Goal: Transaction & Acquisition: Obtain resource

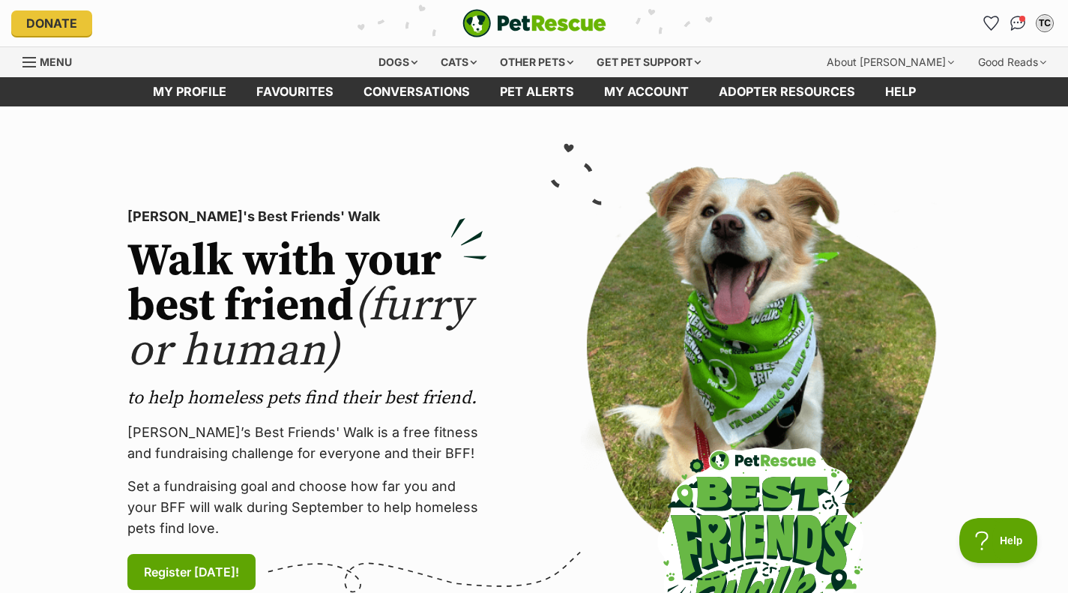
click at [375, 67] on div "Dogs" at bounding box center [398, 62] width 60 height 30
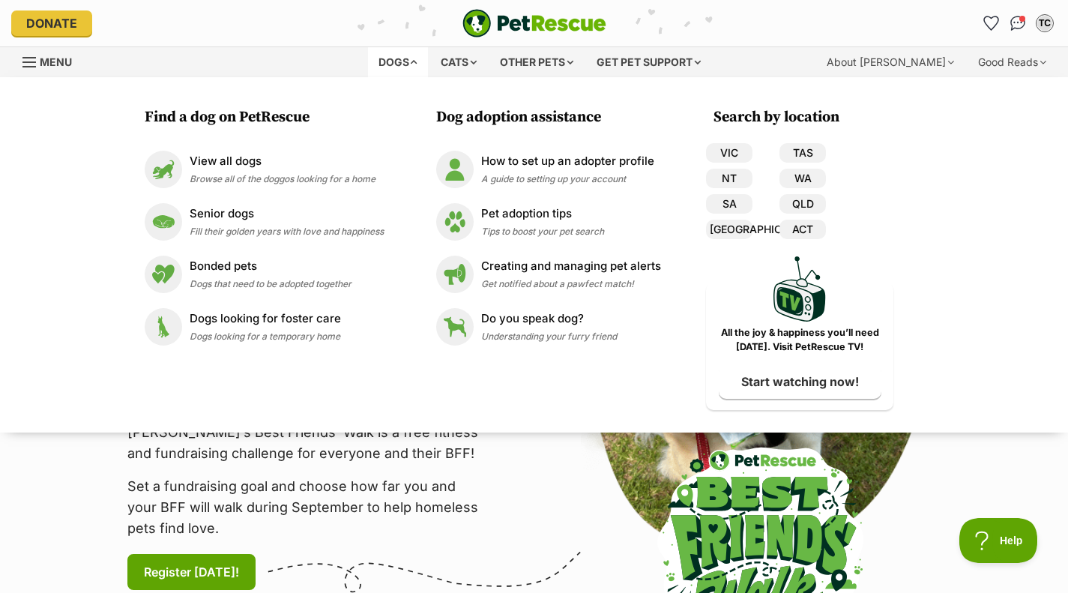
click at [243, 159] on p "View all dogs" at bounding box center [283, 161] width 186 height 17
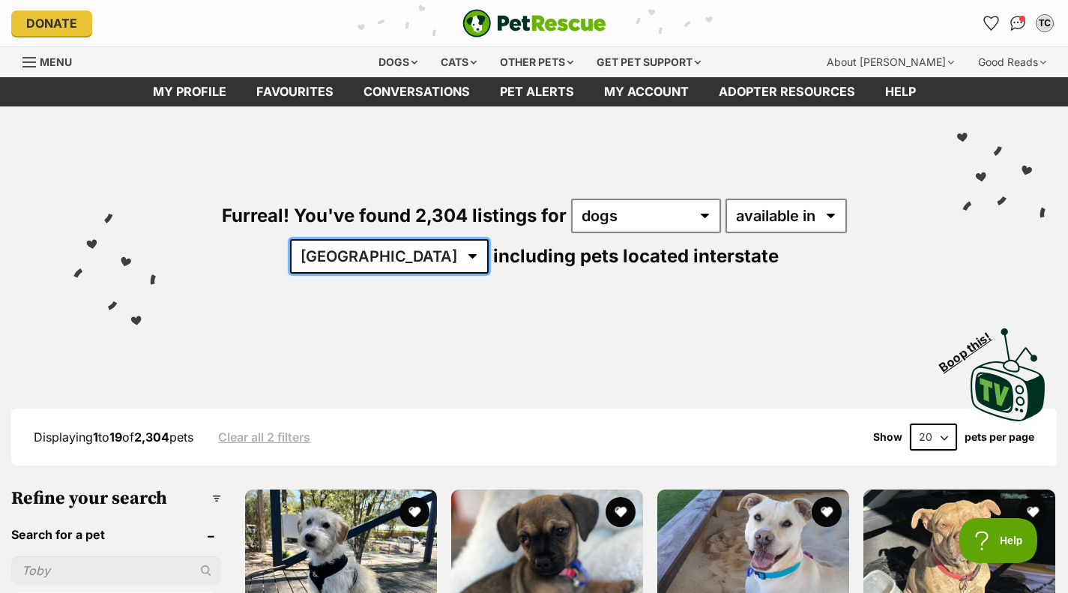
click at [376, 257] on select "[GEOGRAPHIC_DATA] [GEOGRAPHIC_DATA] [GEOGRAPHIC_DATA] [GEOGRAPHIC_DATA] [GEOGRA…" at bounding box center [389, 256] width 199 height 34
select select "VIC"
click at [337, 239] on select "[GEOGRAPHIC_DATA] [GEOGRAPHIC_DATA] [GEOGRAPHIC_DATA] [GEOGRAPHIC_DATA] [GEOGRA…" at bounding box center [389, 256] width 199 height 34
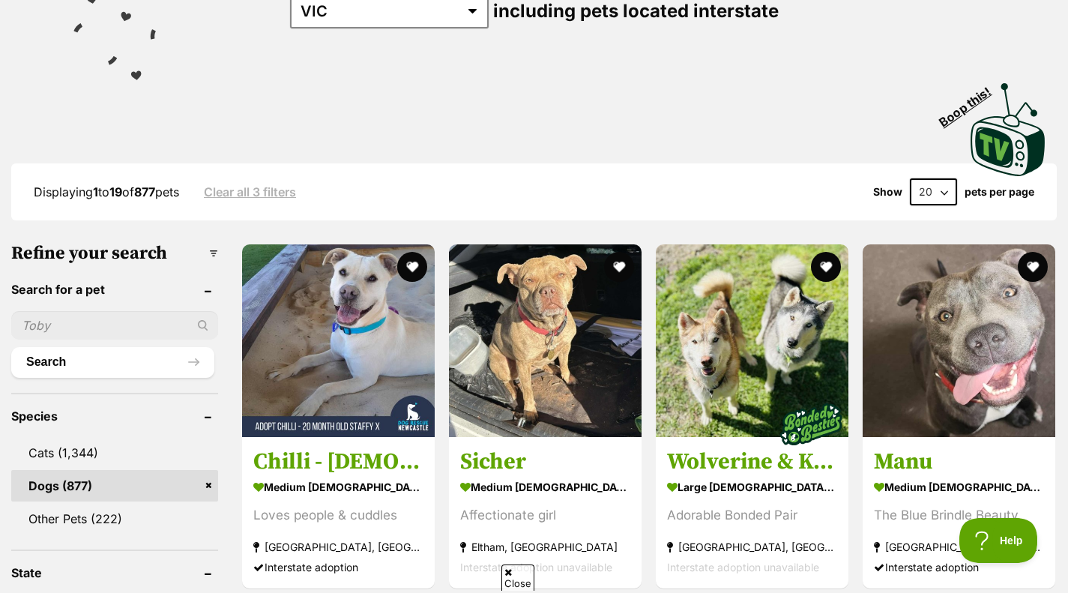
scroll to position [153, 0]
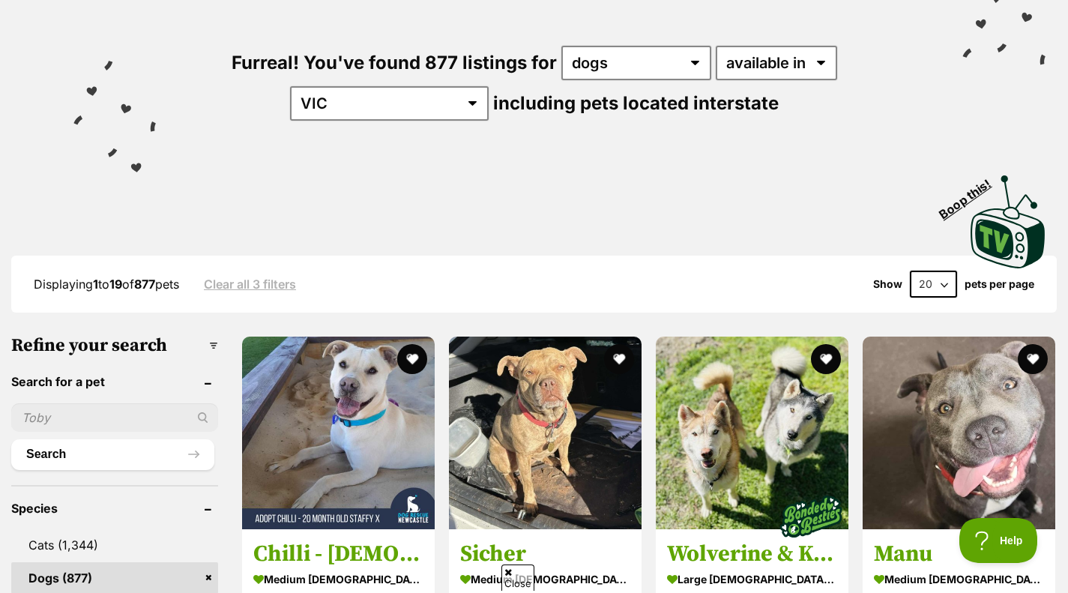
click at [926, 283] on select "20 40 60" at bounding box center [933, 284] width 47 height 27
select select "60"
click at [910, 271] on select "20 40 60" at bounding box center [933, 284] width 47 height 27
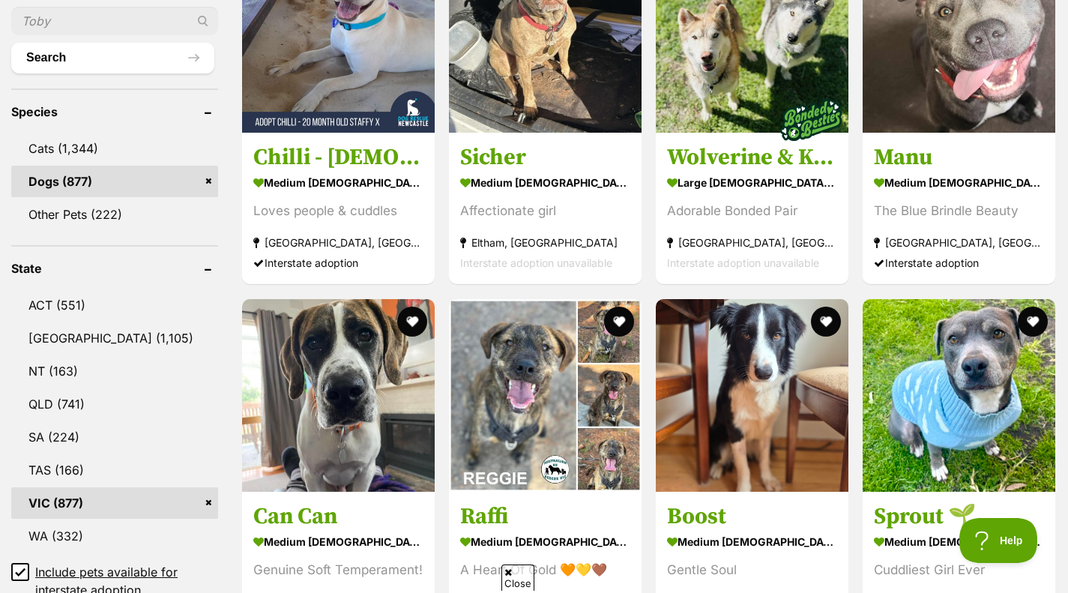
scroll to position [544, 0]
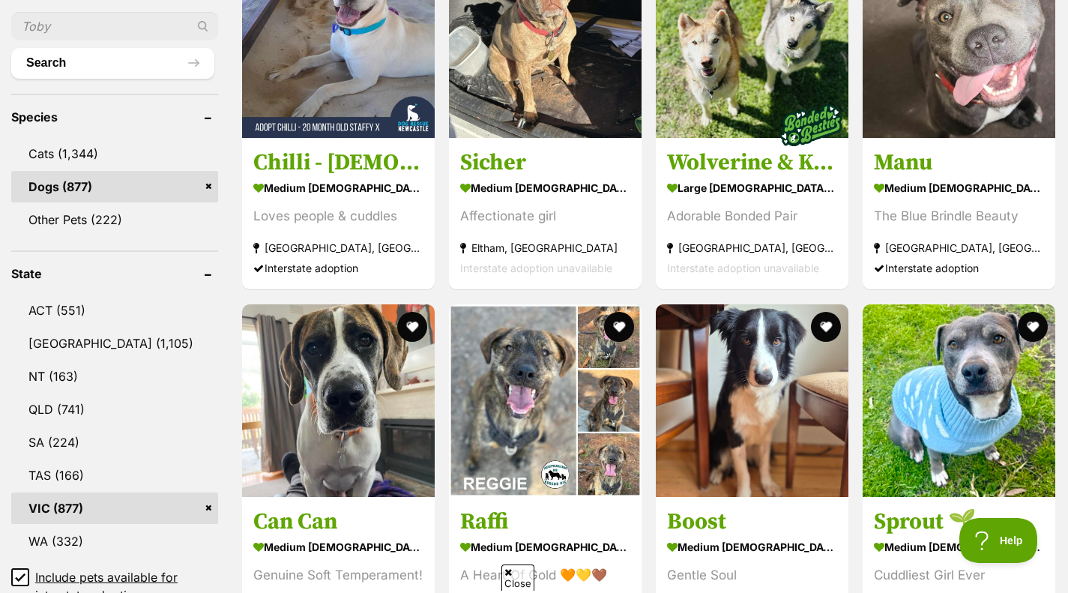
click at [928, 116] on img at bounding box center [959, 41] width 193 height 193
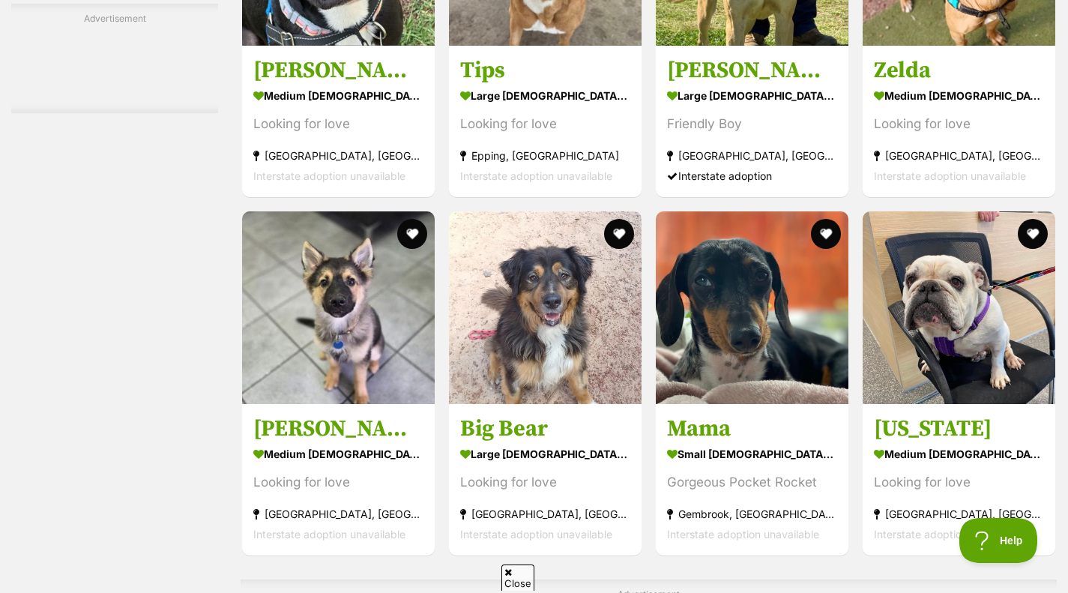
scroll to position [5682, 0]
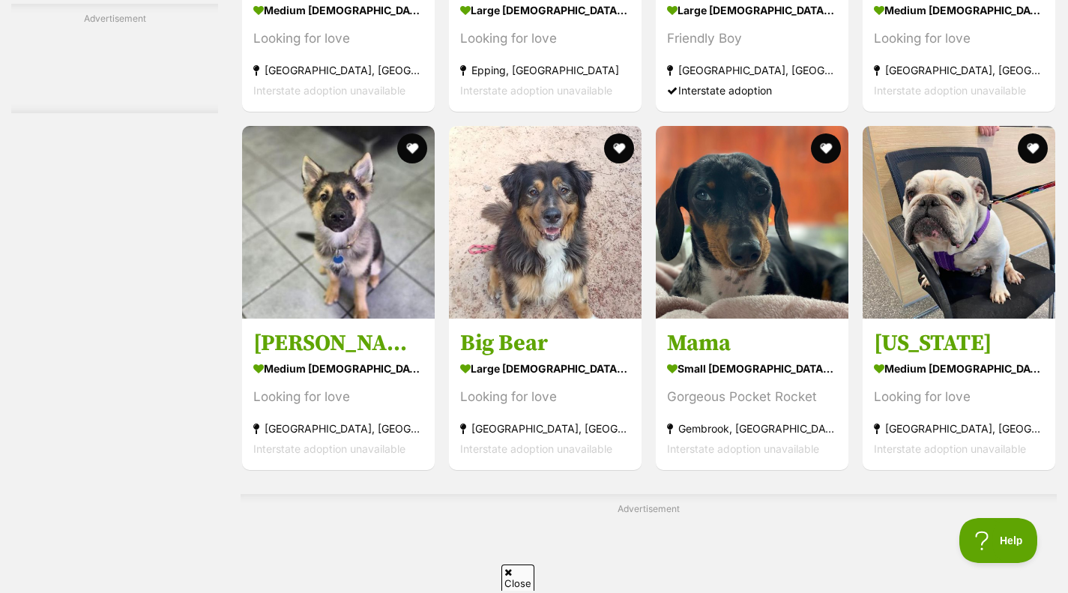
click at [346, 319] on img at bounding box center [338, 222] width 193 height 193
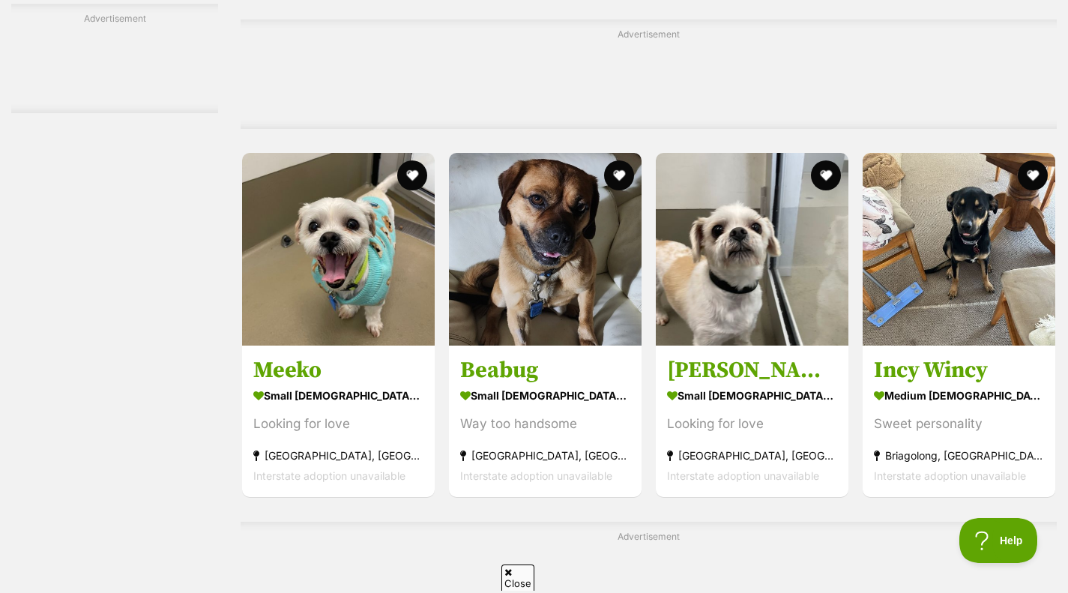
scroll to position [6168, 0]
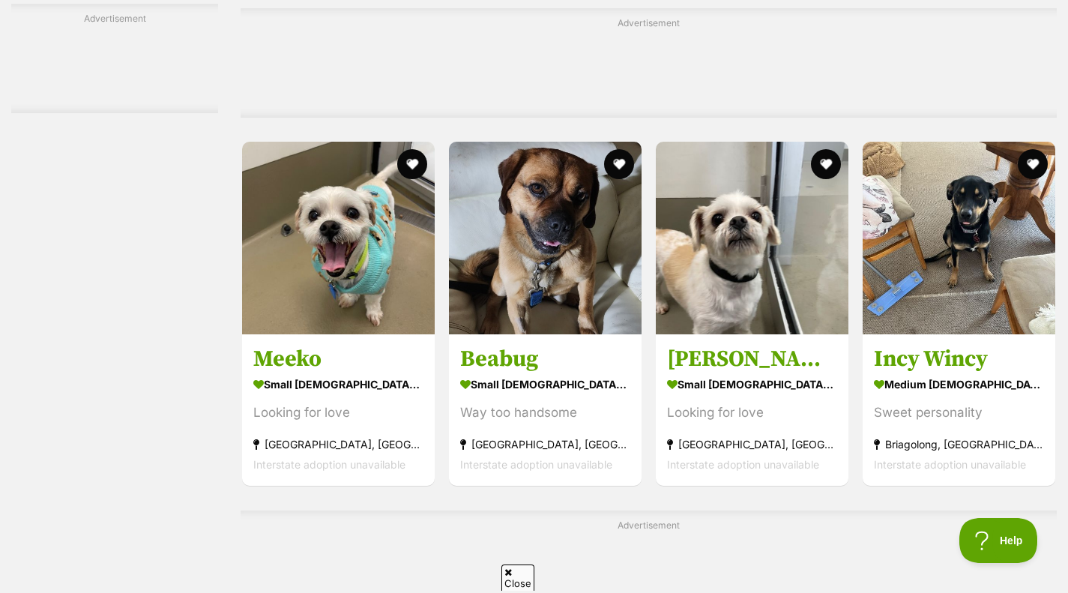
click at [550, 257] on img at bounding box center [545, 238] width 193 height 193
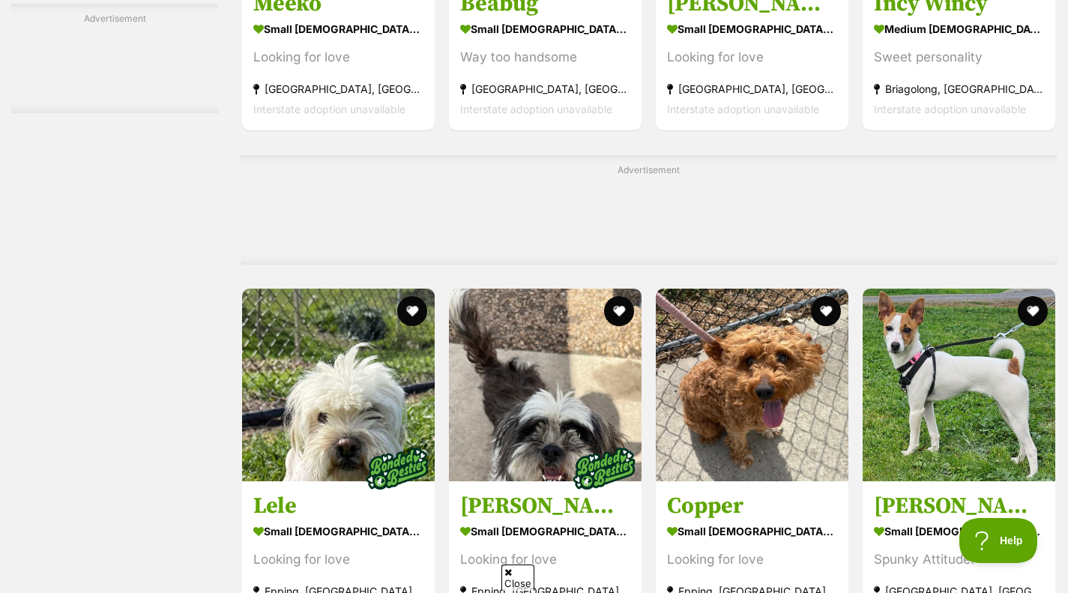
scroll to position [6643, 0]
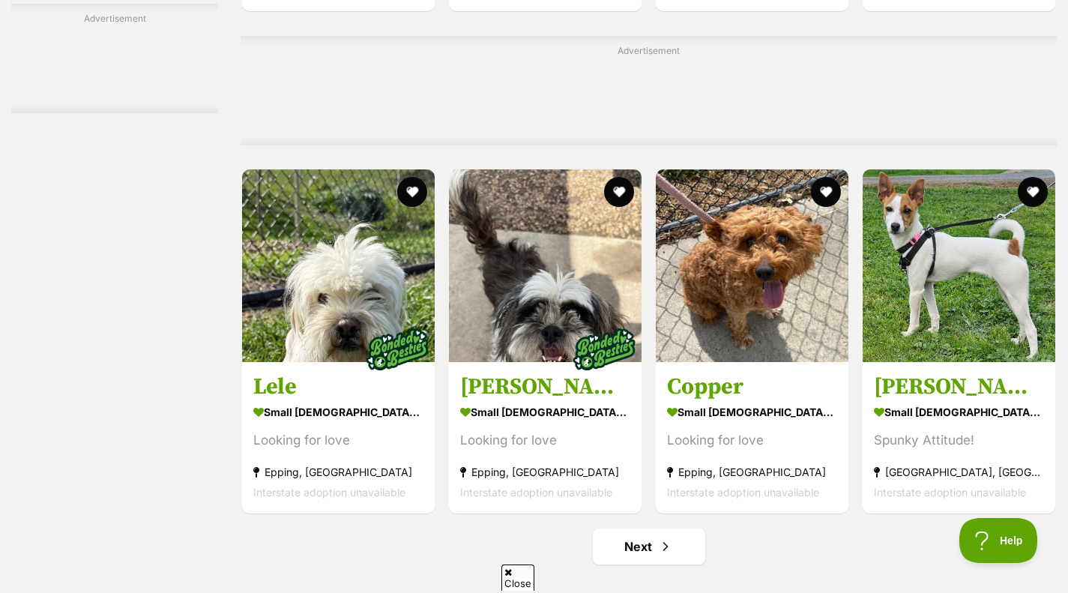
click at [739, 292] on img at bounding box center [752, 265] width 193 height 193
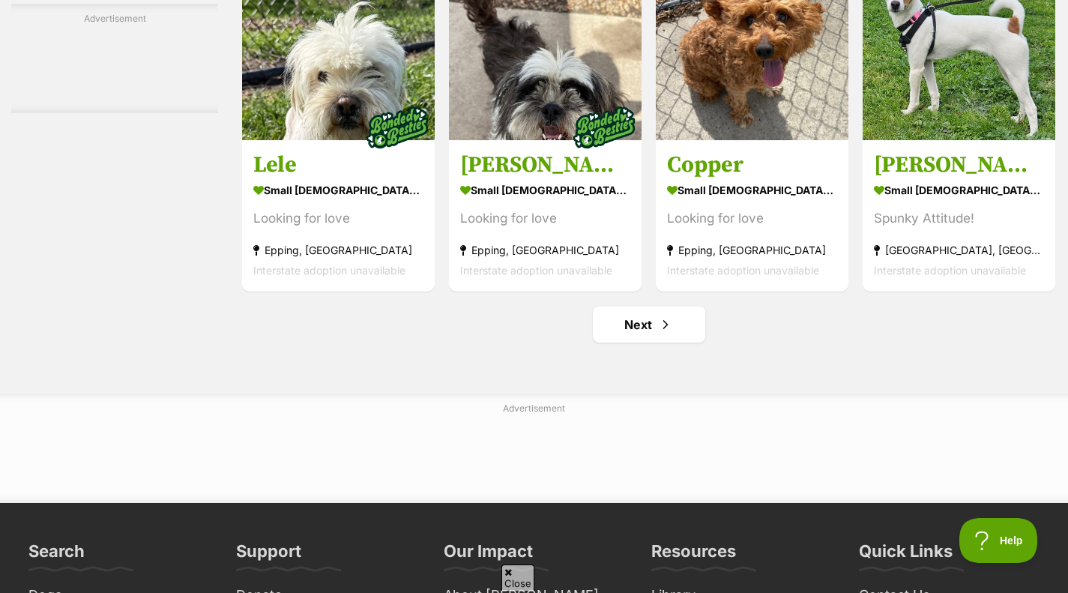
scroll to position [6868, 0]
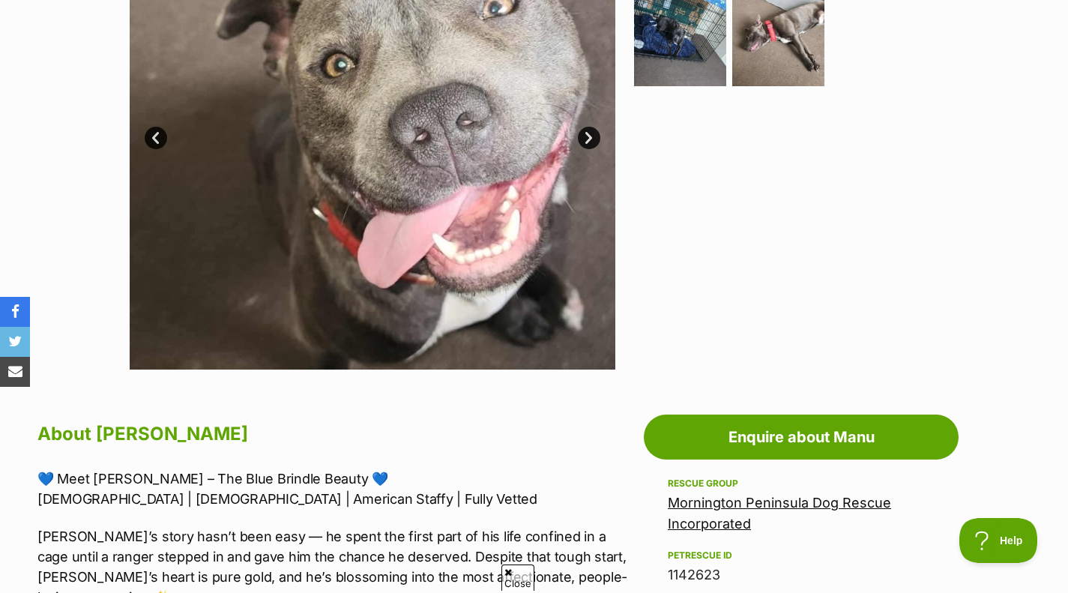
scroll to position [427, 0]
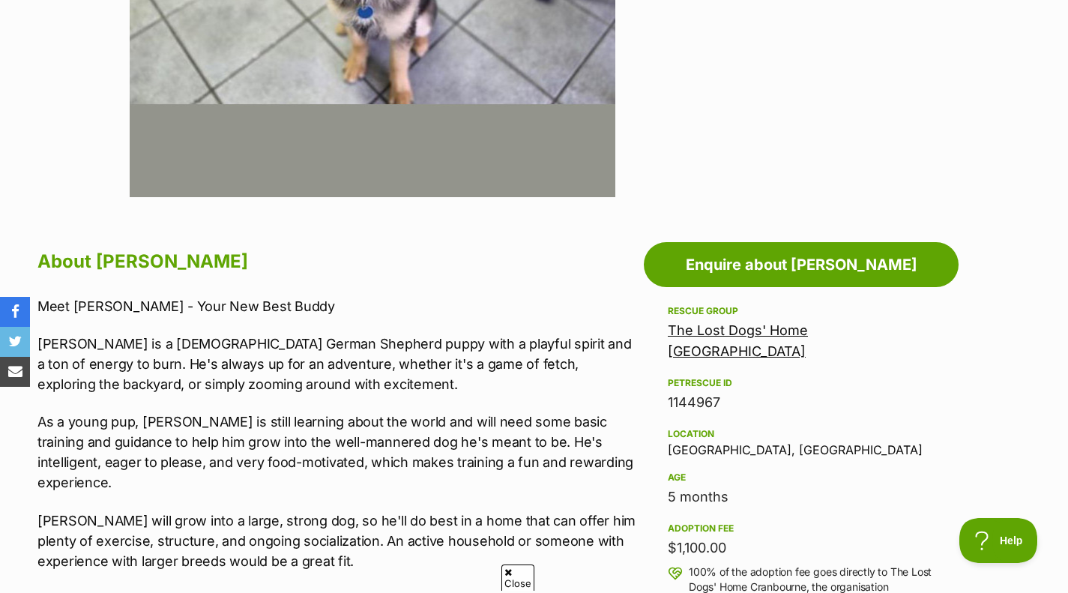
scroll to position [604, 0]
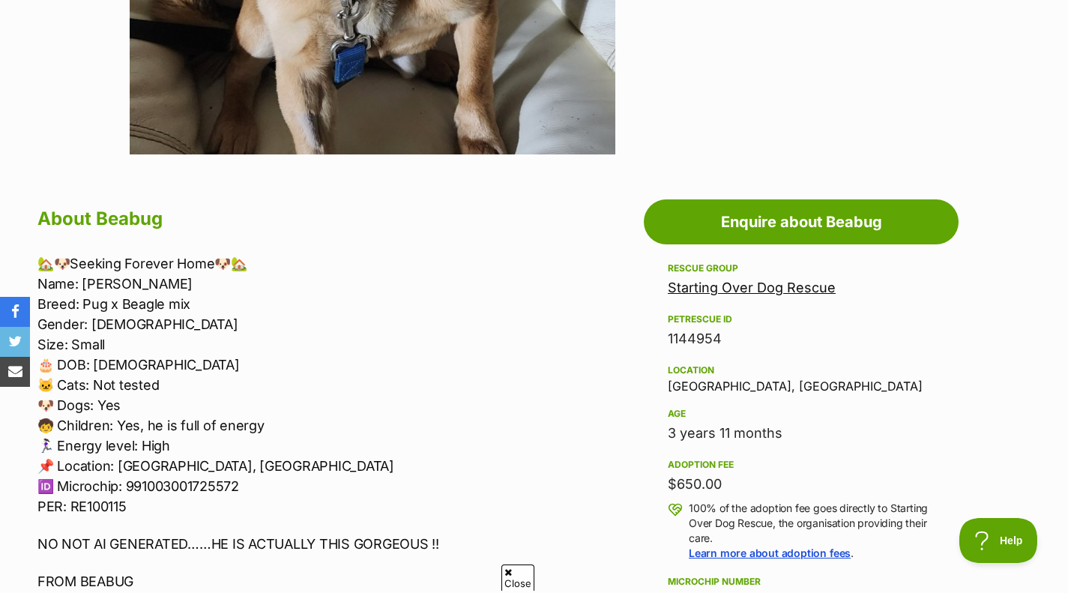
scroll to position [645, 0]
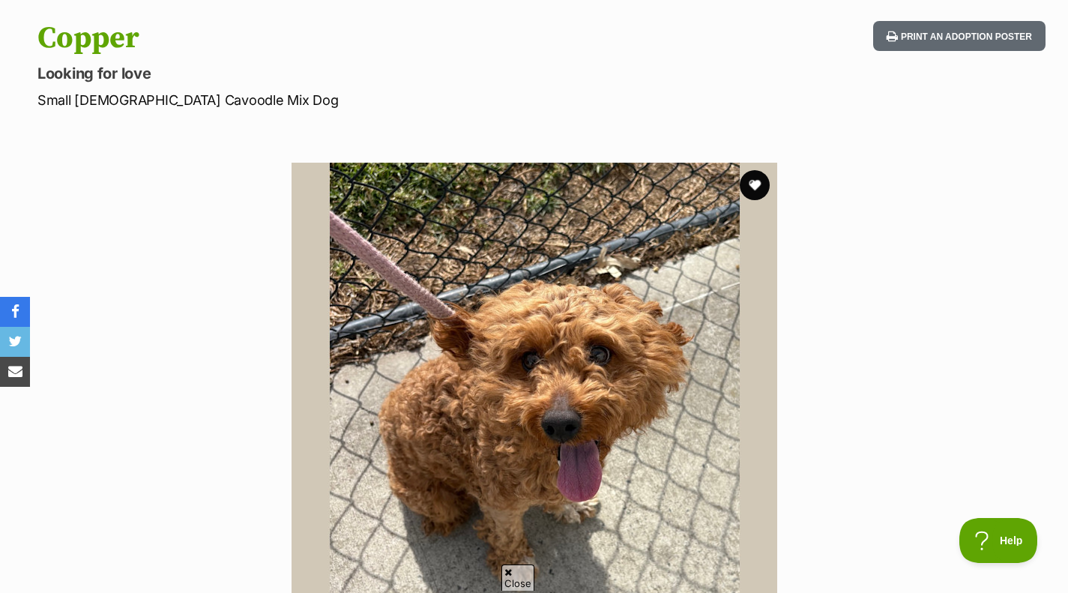
scroll to position [147, 0]
